Goal: Task Accomplishment & Management: Use online tool/utility

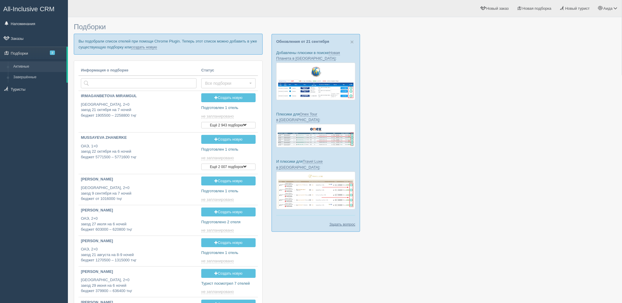
click at [149, 50] on p "Вы подобрали список отелей при помощи Chrome Plugin. Теперь этот список можно д…" at bounding box center [168, 44] width 189 height 21
click at [149, 48] on link "создать новую" at bounding box center [144, 47] width 26 height 5
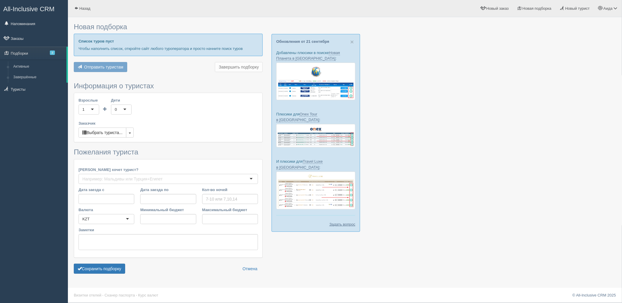
type input "6"
type input "3980700"
type input "4344100"
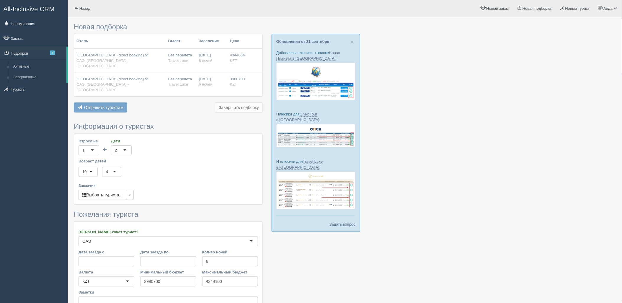
scroll to position [52, 0]
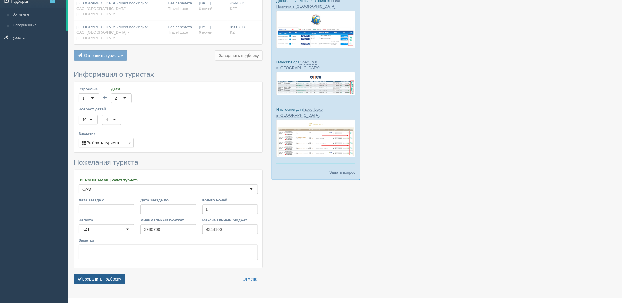
click at [102, 274] on button "Сохранить подборку" at bounding box center [99, 279] width 51 height 10
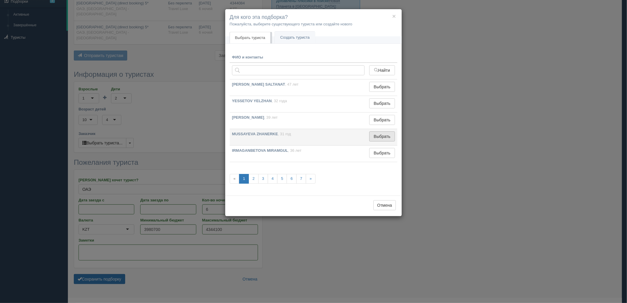
click at [380, 136] on button "Выбрать" at bounding box center [382, 136] width 26 height 10
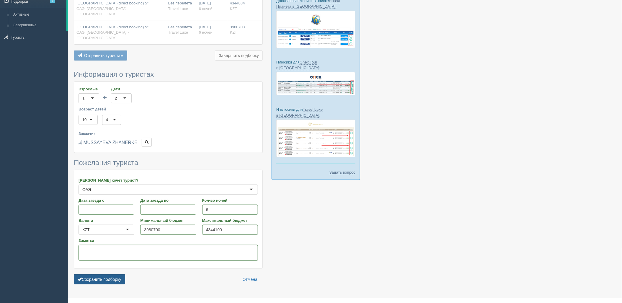
drag, startPoint x: 125, startPoint y: 262, endPoint x: 121, endPoint y: 266, distance: 5.0
click at [125, 264] on form "Информация о туристах Взрослые 1 1 Дети 2 2 0 1 2 3 4 5 6 7 8 9 10 11 12 13 14 …" at bounding box center [168, 179] width 189 height 217
click at [121, 274] on button "Сохранить подборку" at bounding box center [99, 279] width 51 height 10
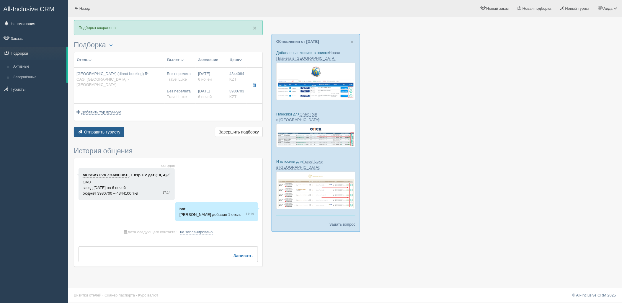
click at [107, 135] on button "Отправить туристу Отправить" at bounding box center [99, 132] width 50 height 10
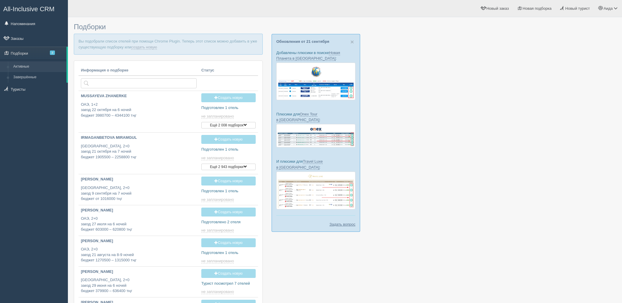
type input "[DATE] 16:40"
type input "[DATE] 17:10"
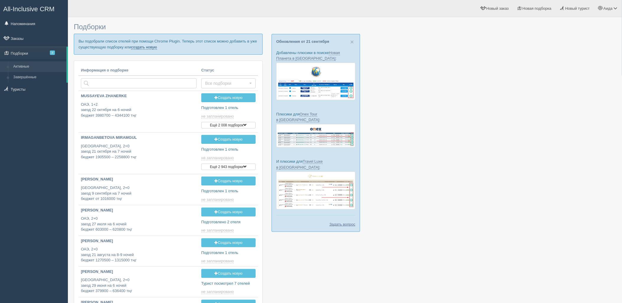
click at [152, 49] on link "создать новую" at bounding box center [144, 47] width 26 height 5
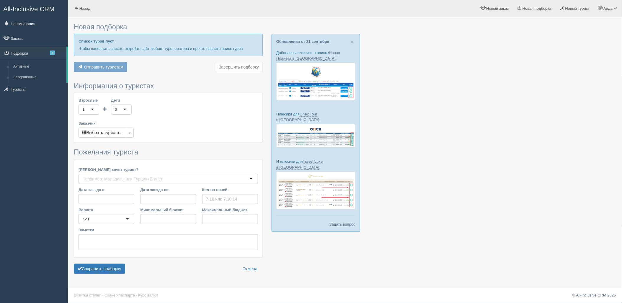
type input "7"
type input "1957900"
type input "2378600"
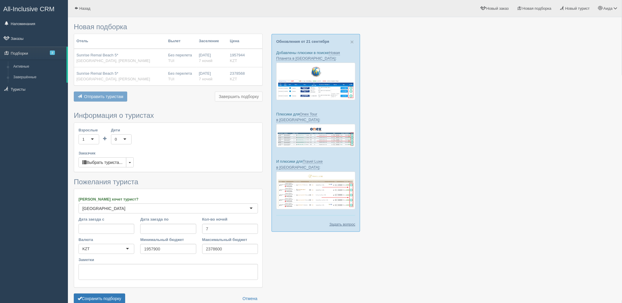
scroll to position [30, 0]
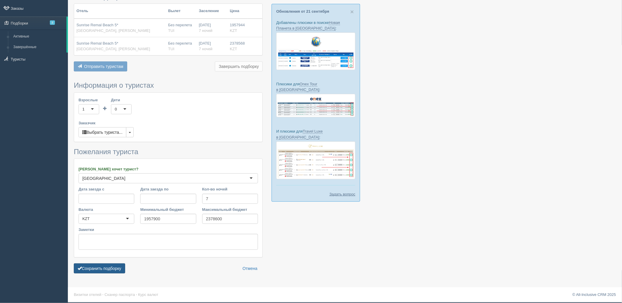
click at [86, 268] on button "Сохранить подборку" at bounding box center [99, 268] width 51 height 10
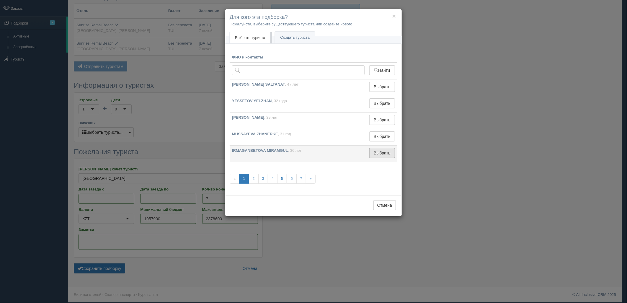
click at [385, 148] on td "Выбрать Выбран" at bounding box center [382, 154] width 30 height 17
click at [385, 149] on button "Выбрать" at bounding box center [382, 153] width 26 height 10
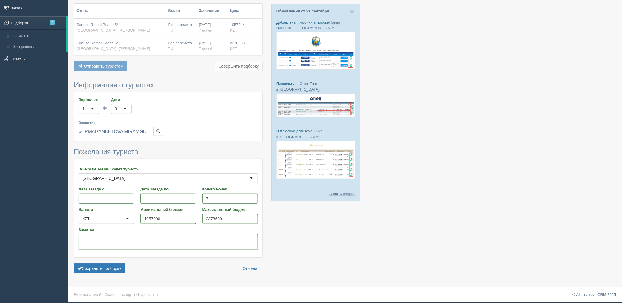
click at [126, 264] on div "Сохранить подборку Отмена" at bounding box center [168, 268] width 189 height 10
click at [123, 266] on button "Сохранить подборку" at bounding box center [99, 268] width 51 height 10
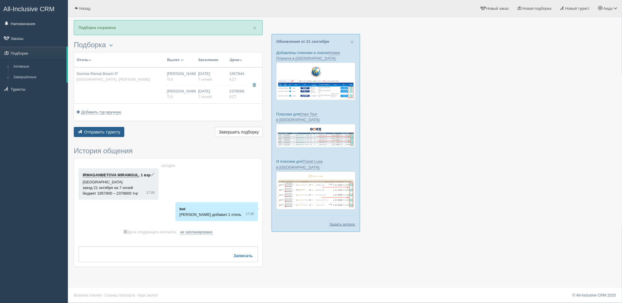
click at [113, 134] on span "Отправить туристу" at bounding box center [102, 132] width 36 height 5
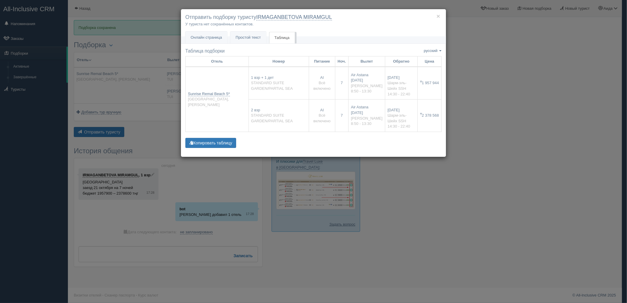
drag, startPoint x: 494, startPoint y: 113, endPoint x: 494, endPoint y: 43, distance: 70.0
click at [494, 110] on div "× Отправить подборку туристу IRMAGANBETOVA MIRAMGUL У туриста нет сохранённых к…" at bounding box center [313, 151] width 627 height 303
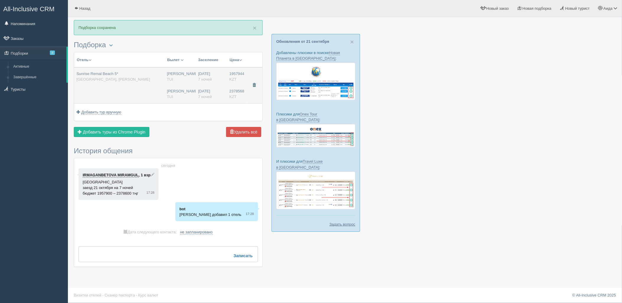
click at [254, 86] on span "button" at bounding box center [254, 85] width 4 height 4
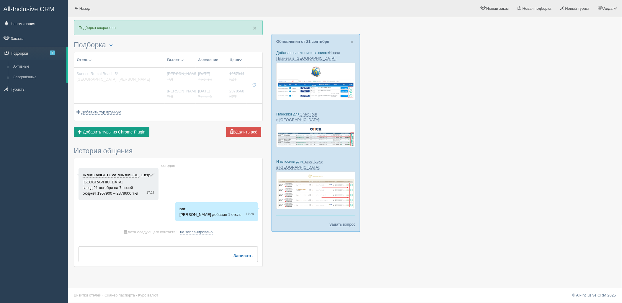
click at [141, 132] on span "Добавить туры из Chrome Plugin" at bounding box center [114, 132] width 63 height 5
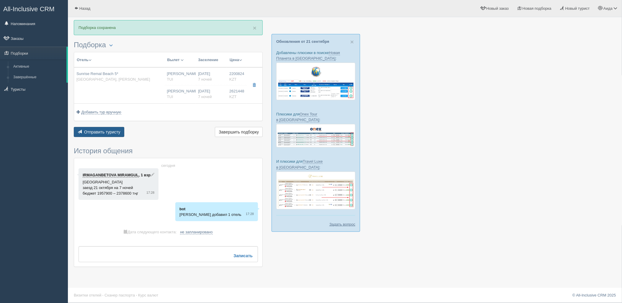
click at [101, 134] on button "Отправить туристу Отправить" at bounding box center [99, 132] width 50 height 10
